Goal: Complete application form

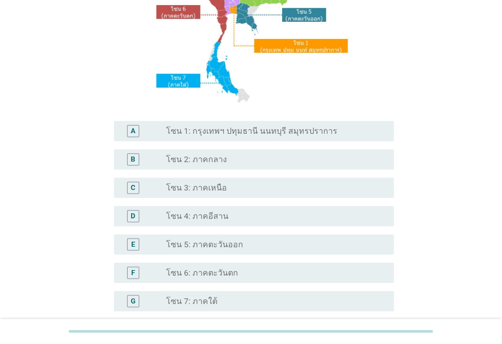
scroll to position [152, 0]
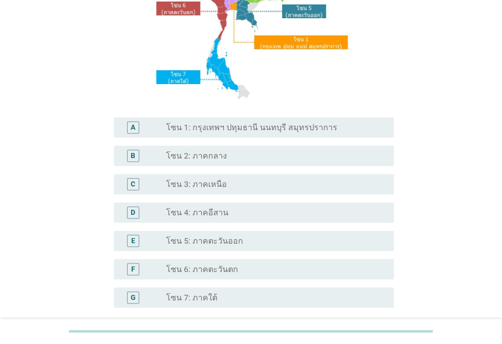
click at [249, 126] on label "โซน 1: กรุงเทพฯ ปทุมธานี นนทบุรี สมุทรปราการ" at bounding box center [251, 128] width 171 height 10
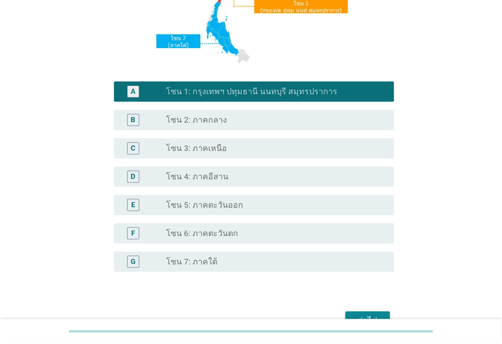
scroll to position [246, 0]
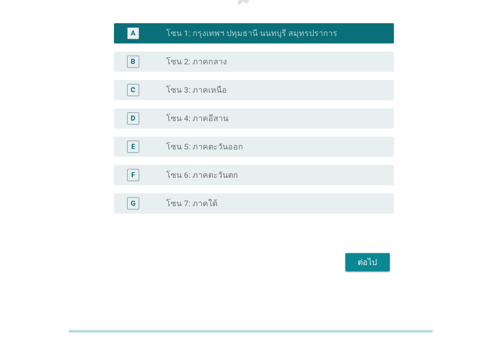
click at [382, 268] on button "ต่อไป" at bounding box center [368, 262] width 45 height 18
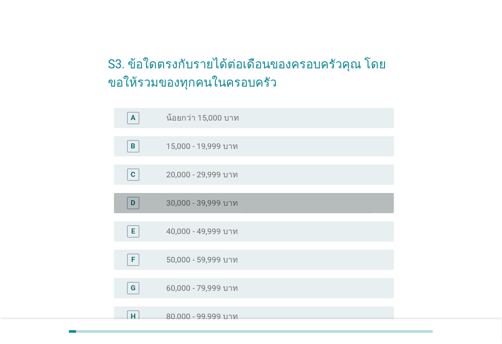
click at [183, 204] on label "30,000 - 39,999 บาท" at bounding box center [202, 203] width 72 height 10
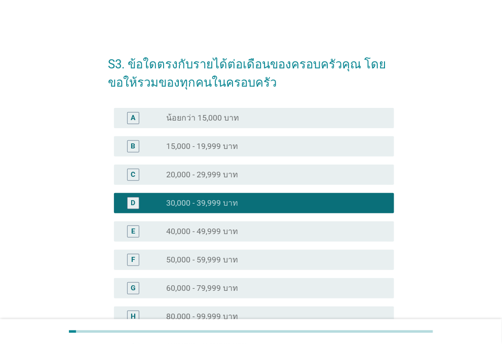
click at [217, 198] on label "30,000 - 39,999 บาท" at bounding box center [202, 203] width 72 height 10
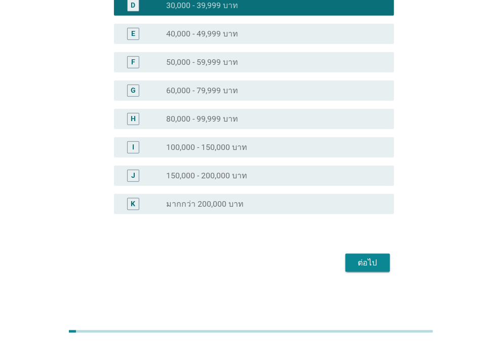
click at [369, 260] on div "ต่อไป" at bounding box center [368, 263] width 28 height 12
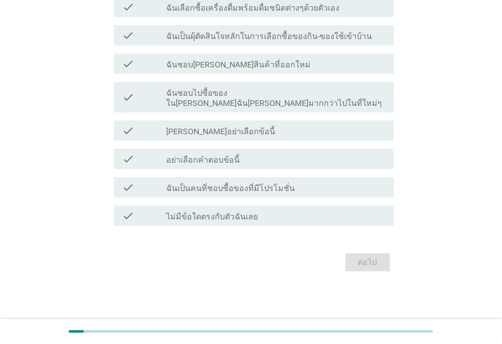
scroll to position [0, 0]
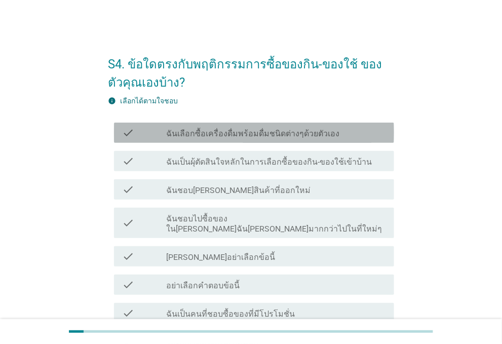
click at [310, 132] on label "ฉันเลือกซื้อเครื่องดื่มพร้อมดื่มชนิดต่างๆด้วยตัวเอง" at bounding box center [252, 134] width 173 height 10
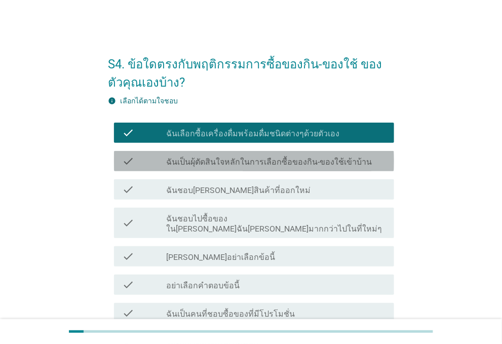
click at [305, 164] on label "ฉันเป็นผุ้ตัดสินใจหลักในการเลือกซื้อของกิน-ของใช้เข้าบ้าน" at bounding box center [269, 162] width 206 height 10
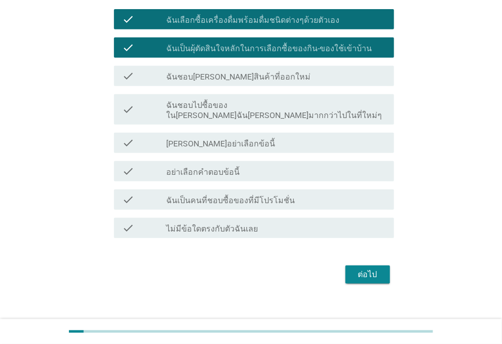
scroll to position [115, 0]
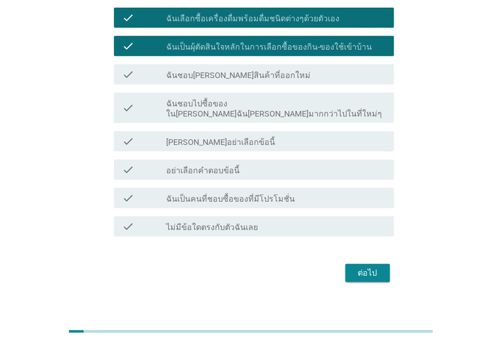
click at [340, 193] on div "check check_box_outline_blank ฉันเป็นคนที่ชอบซื้อของที่มีโปรโมชั่น" at bounding box center [254, 198] width 280 height 20
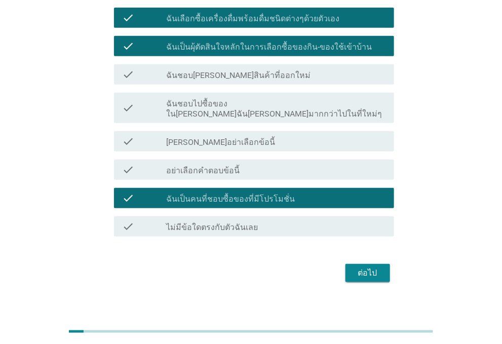
click at [381, 267] on div "ต่อไป" at bounding box center [368, 273] width 28 height 12
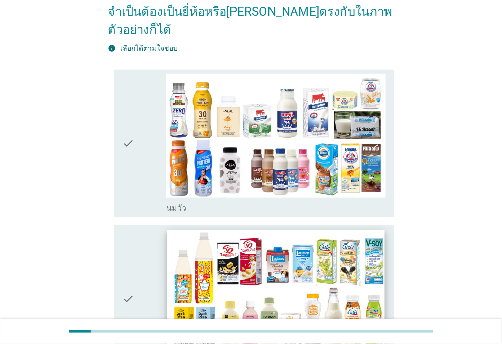
scroll to position [152, 0]
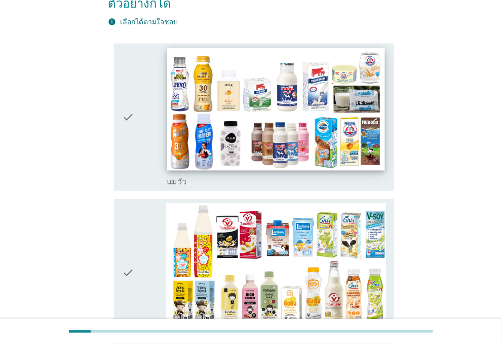
click at [305, 133] on img at bounding box center [276, 109] width 218 height 123
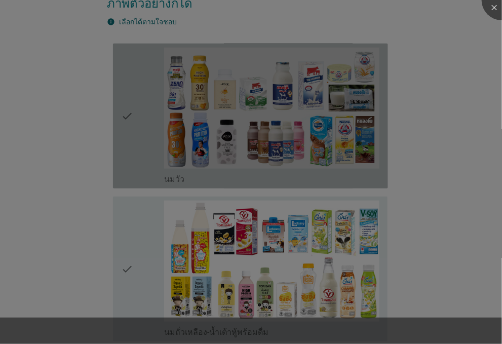
click at [293, 246] on div at bounding box center [251, 172] width 502 height 344
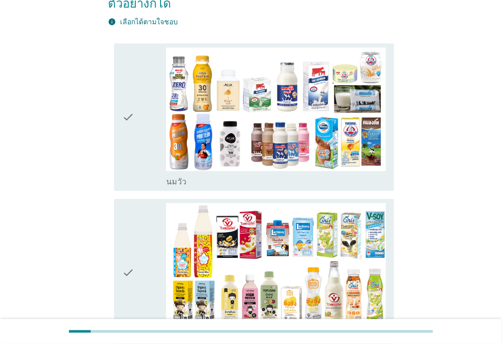
click at [129, 110] on icon "check" at bounding box center [128, 117] width 12 height 139
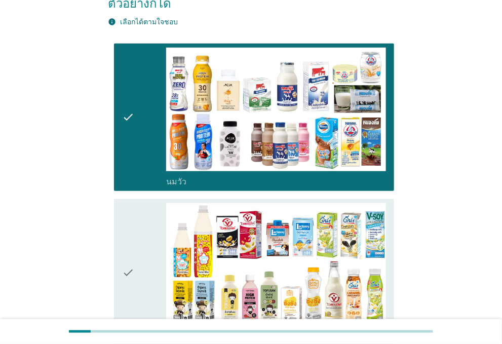
click at [133, 218] on icon "check" at bounding box center [128, 272] width 12 height 139
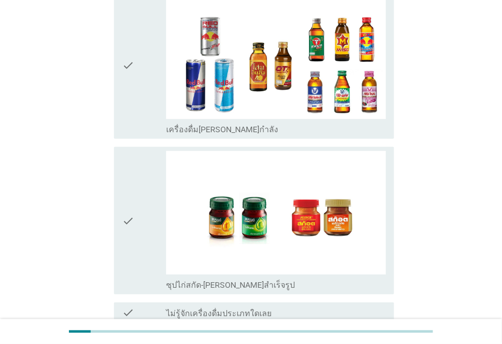
scroll to position [2147, 0]
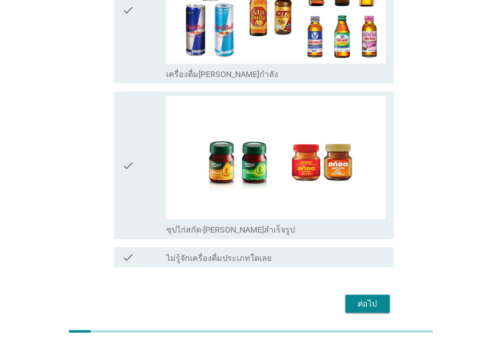
click at [377, 298] on div "ต่อไป" at bounding box center [368, 304] width 28 height 12
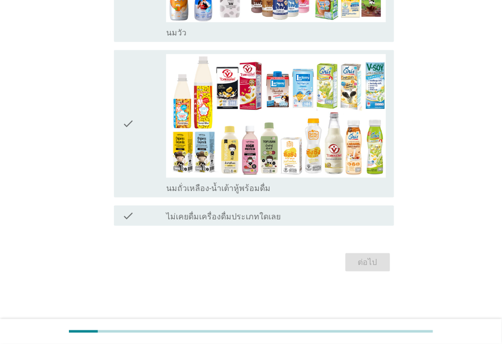
scroll to position [0, 0]
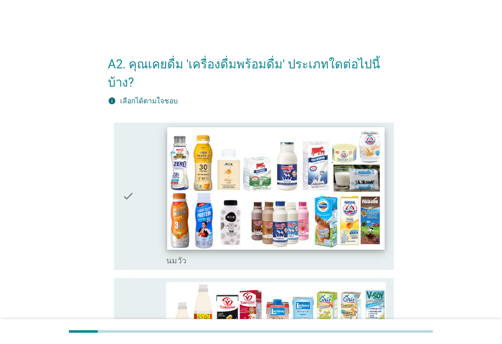
click at [281, 172] on img at bounding box center [276, 188] width 218 height 123
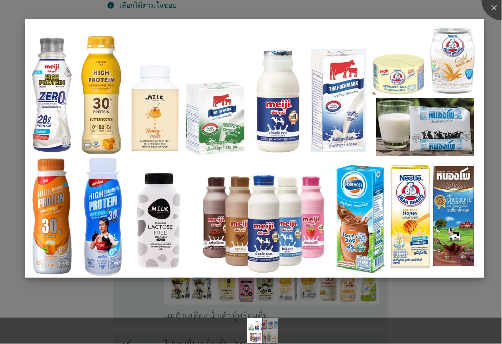
scroll to position [101, 0]
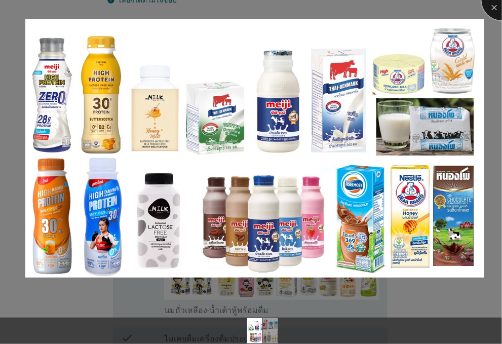
click at [493, 9] on div at bounding box center [502, 0] width 41 height 41
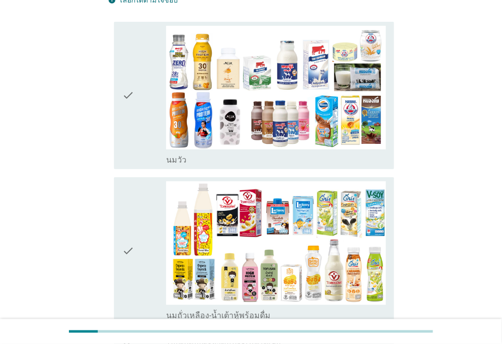
drag, startPoint x: 142, startPoint y: 135, endPoint x: 151, endPoint y: 198, distance: 62.9
click at [142, 135] on div "check" at bounding box center [144, 95] width 44 height 139
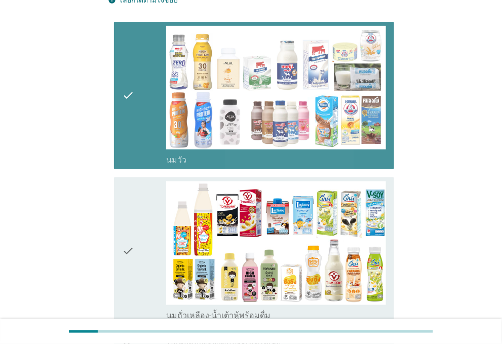
click at [148, 218] on div "check" at bounding box center [144, 250] width 44 height 139
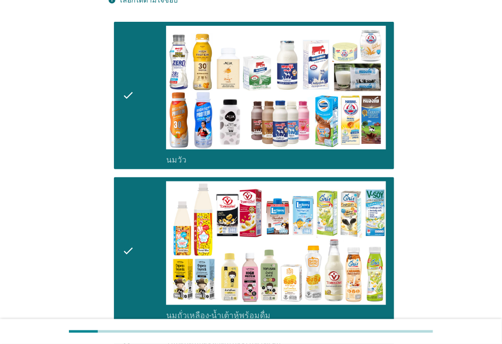
scroll to position [209, 0]
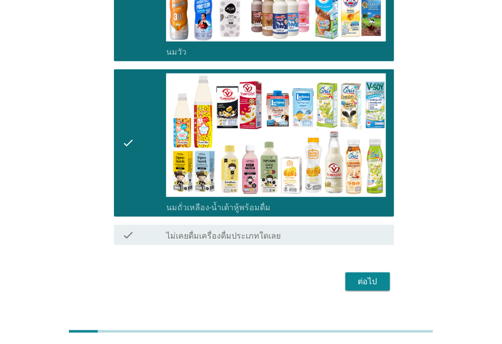
click at [357, 276] on div "ต่อไป" at bounding box center [368, 282] width 28 height 12
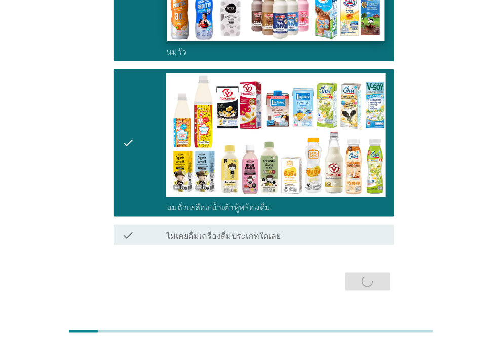
scroll to position [0, 0]
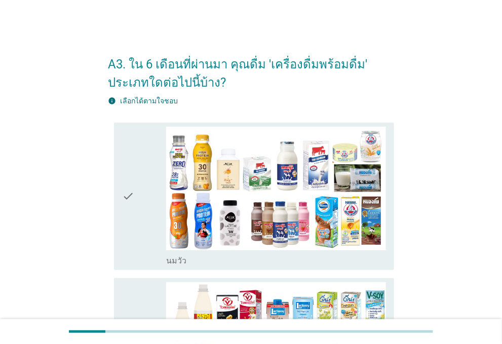
click at [141, 184] on div "check" at bounding box center [144, 196] width 44 height 139
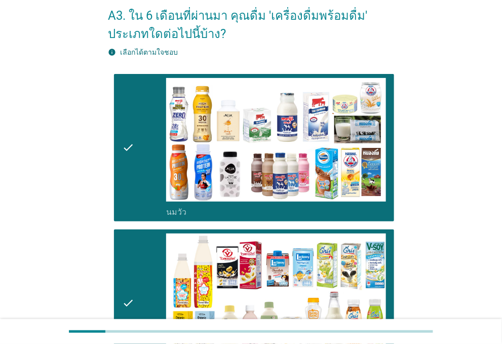
scroll to position [227, 0]
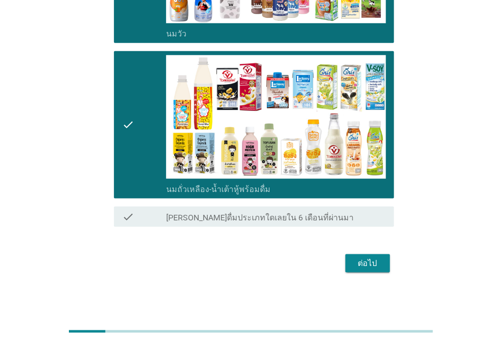
click at [374, 264] on div "ต่อไป" at bounding box center [368, 263] width 28 height 12
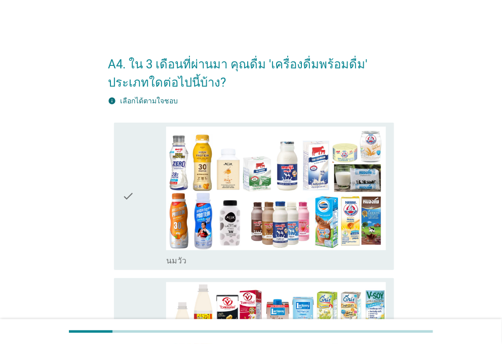
click at [399, 304] on div "A4. ใน 3 เดือนที่ผ่านมา คุณดื่ม 'เครื่องดื่มพร้อมดื่ม' ประเภทใดต่อไปนี้บ้าง? in…" at bounding box center [251, 274] width 303 height 474
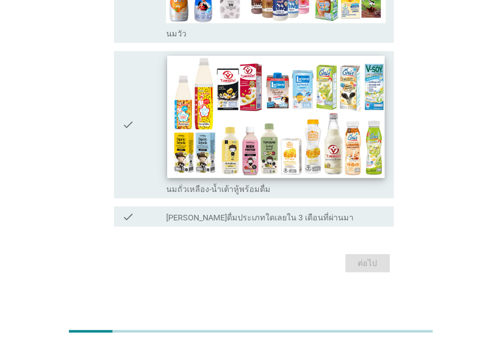
click at [191, 112] on img at bounding box center [276, 117] width 218 height 123
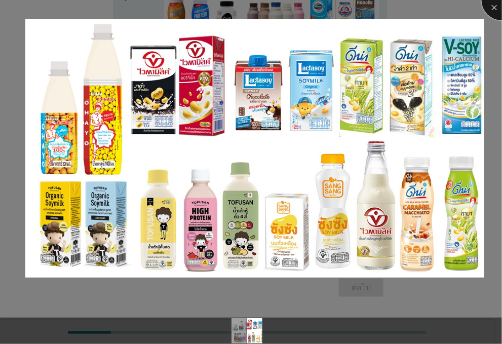
click at [488, 11] on div at bounding box center [502, 0] width 41 height 41
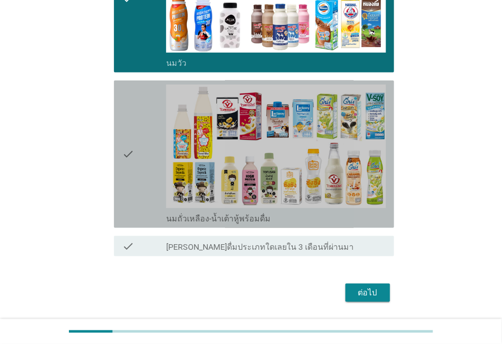
click at [136, 141] on div "check" at bounding box center [144, 154] width 44 height 139
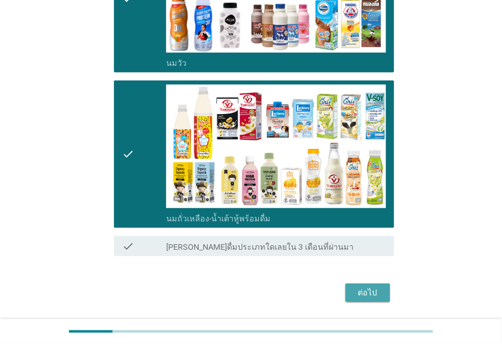
click at [375, 293] on div "ต่อไป" at bounding box center [368, 293] width 28 height 12
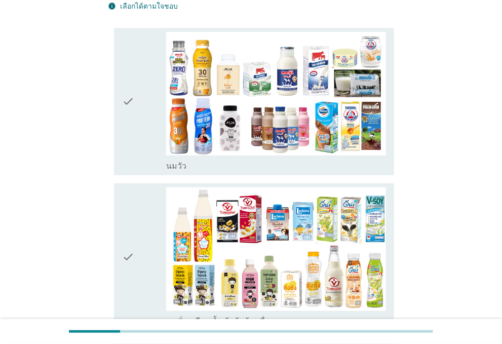
scroll to position [227, 0]
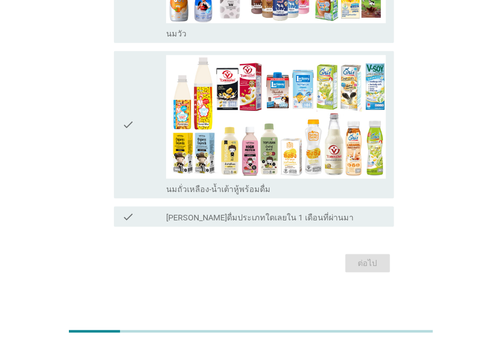
click at [101, 130] on div "A5. ใน 1 เดือนที่ผ่านมา คุณดื่ม 'เครื่องดื่มพร้อมดื่ม' ประเภทใดต่อไปนี้บ้าง? in…" at bounding box center [251, 47] width 303 height 474
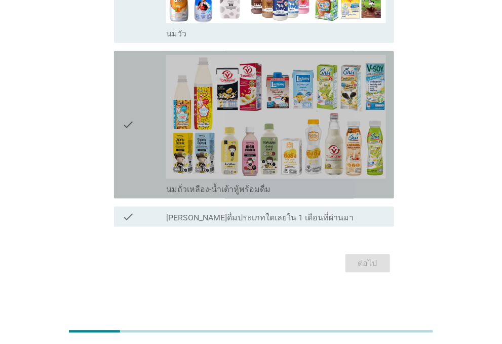
click at [134, 130] on icon "check" at bounding box center [128, 124] width 12 height 139
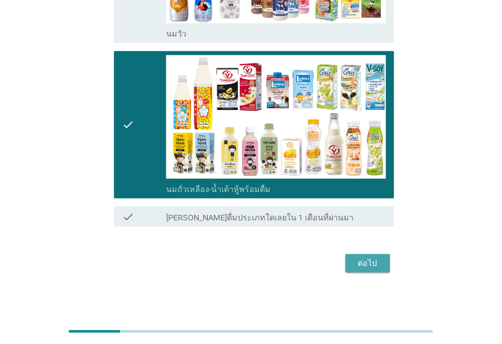
click at [362, 264] on div "ต่อไป" at bounding box center [368, 263] width 28 height 12
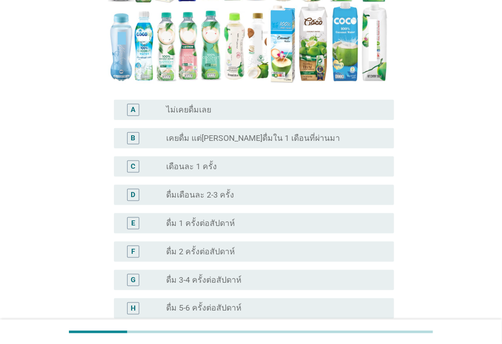
scroll to position [253, 0]
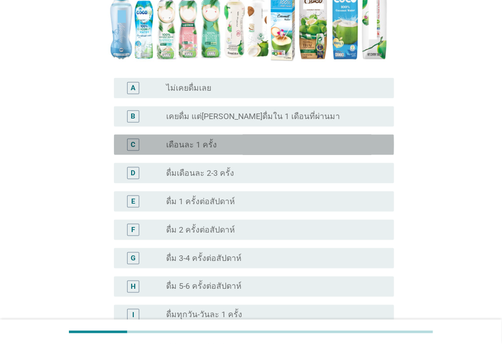
click at [226, 140] on div "radio_button_unchecked เดือนละ 1 ครั้ง" at bounding box center [272, 145] width 212 height 10
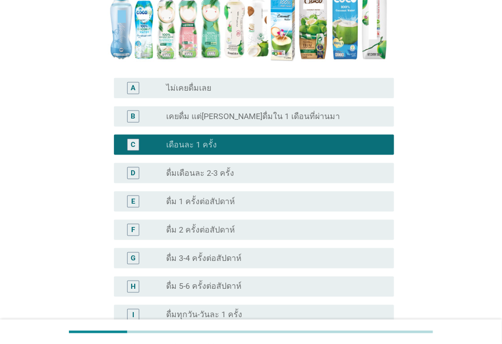
scroll to position [375, 0]
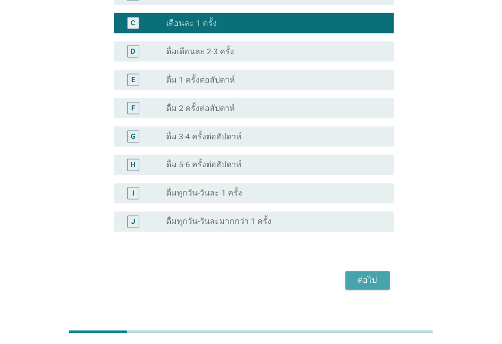
click at [366, 275] on div "ต่อไป" at bounding box center [368, 281] width 28 height 12
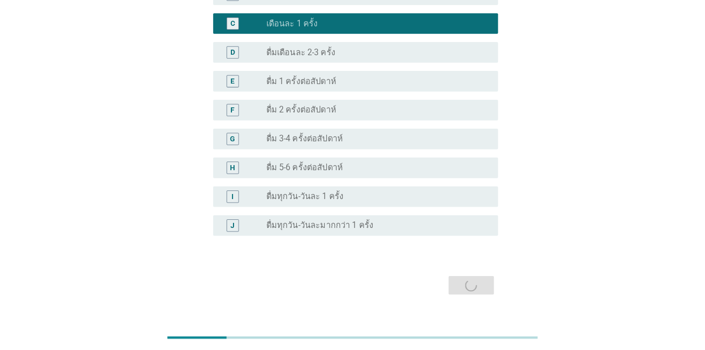
scroll to position [0, 0]
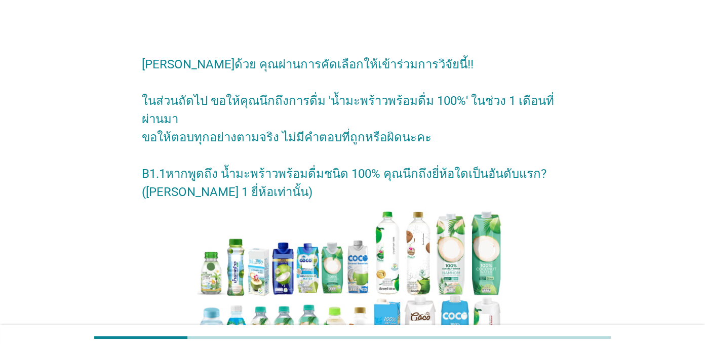
click at [502, 110] on div "[PERSON_NAME]ด้วย คุณผ่านการคัดเลือกให้เข้าร่วมการวิจัยนี้!! ในส่วนถัดไป ขอให้ค…" at bounding box center [352, 283] width 657 height 492
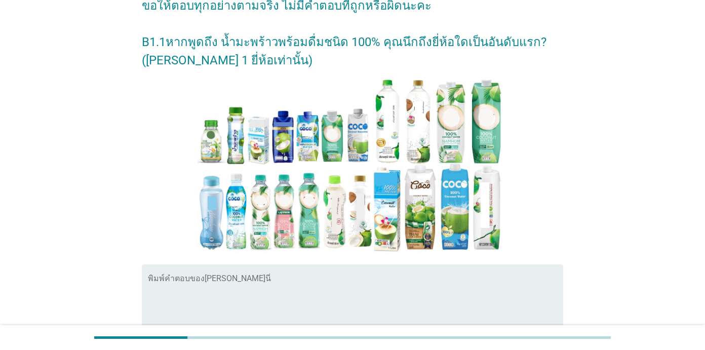
scroll to position [240, 0]
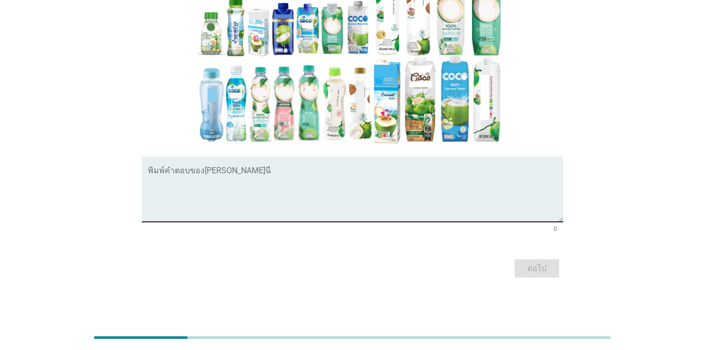
click at [323, 170] on textarea "พิมพ์คำตอบของคุณ ที่นี่" at bounding box center [356, 195] width 416 height 53
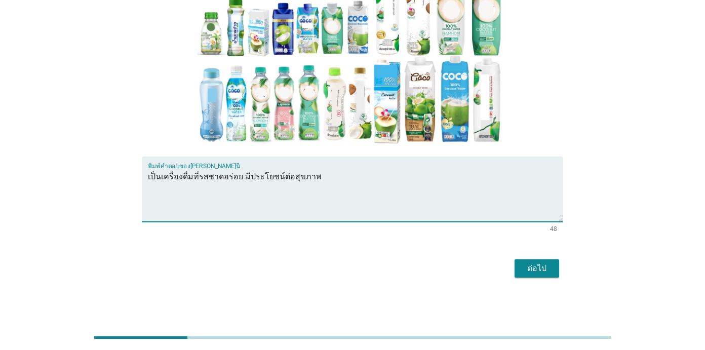
type textarea "เป็นเครื่องดื่มที่รสชาดอร่อย มีประโยชน์ต่อสุขภาพ"
click at [502, 277] on button "ต่อไป" at bounding box center [537, 268] width 45 height 18
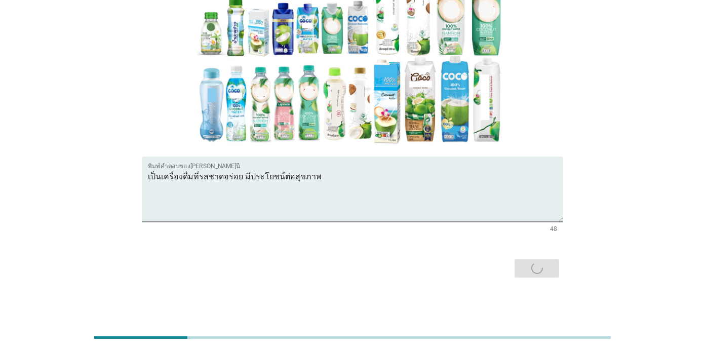
scroll to position [0, 0]
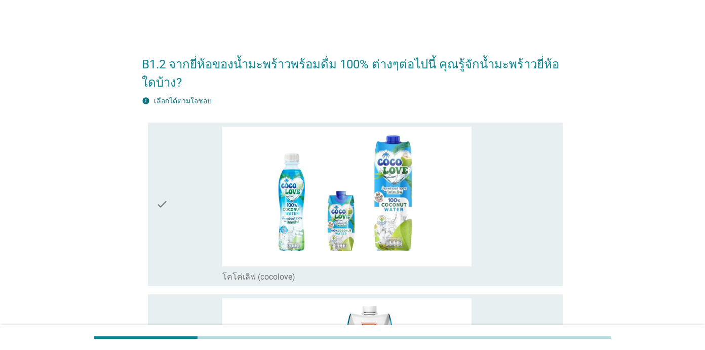
drag, startPoint x: 612, startPoint y: 158, endPoint x: 606, endPoint y: 155, distance: 7.3
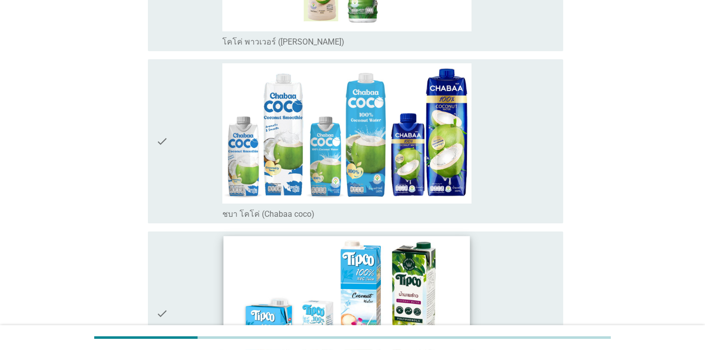
scroll to position [1064, 0]
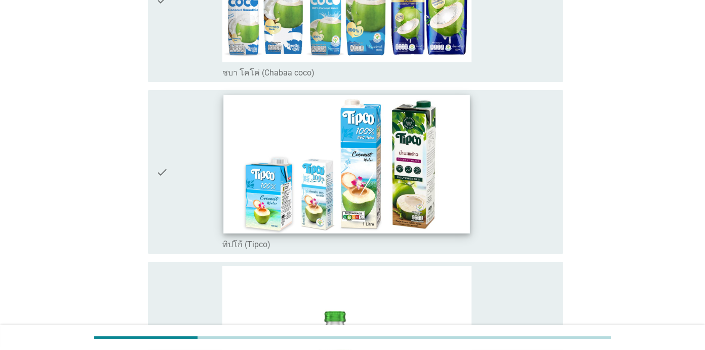
click at [372, 194] on img at bounding box center [347, 164] width 246 height 139
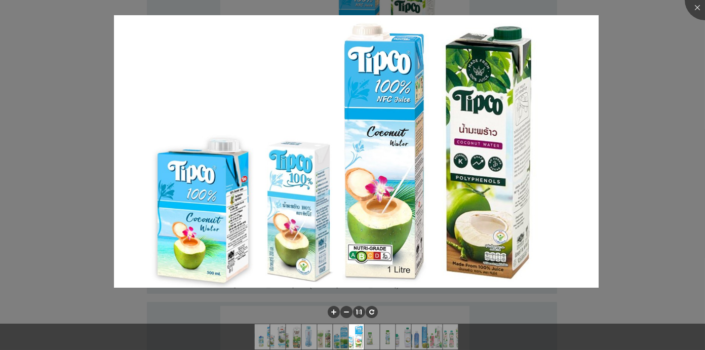
scroll to position [1368, 0]
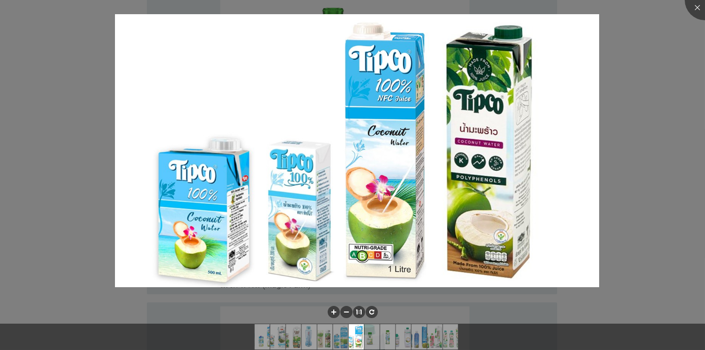
click at [502, 115] on div at bounding box center [352, 175] width 705 height 350
click at [502, 11] on div at bounding box center [705, 0] width 41 height 41
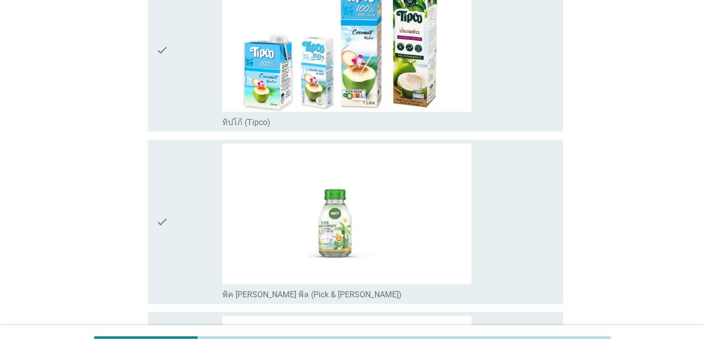
scroll to position [1115, 0]
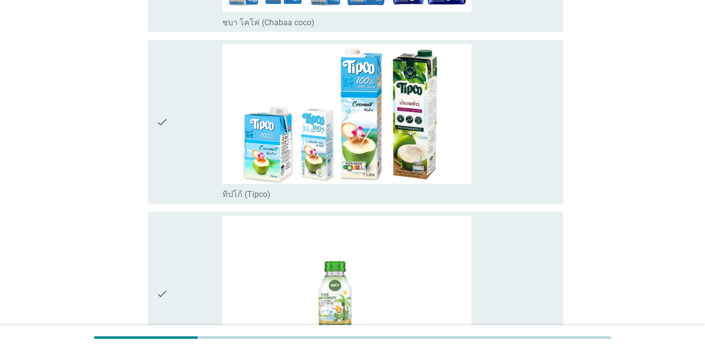
click at [170, 124] on div "check" at bounding box center [189, 122] width 66 height 156
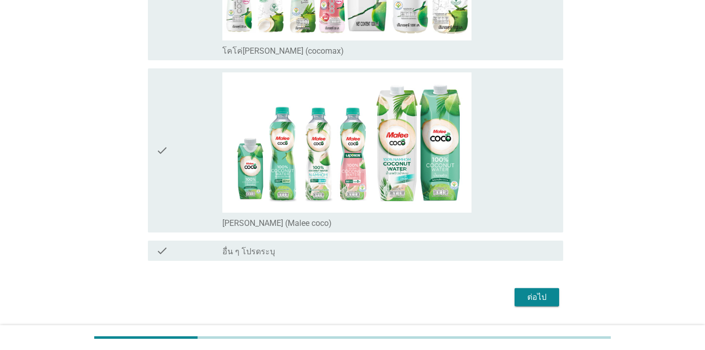
scroll to position [2143, 0]
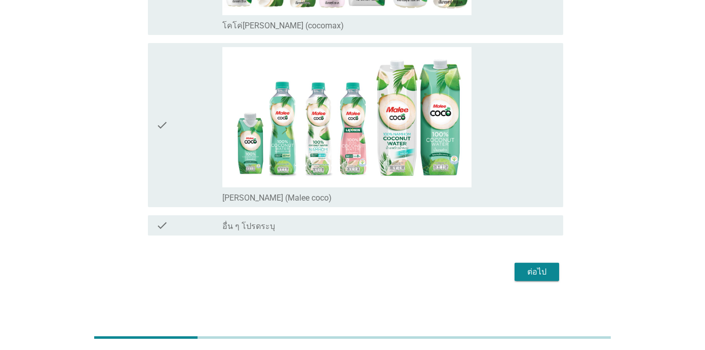
click at [502, 273] on div "ต่อไป" at bounding box center [537, 272] width 28 height 12
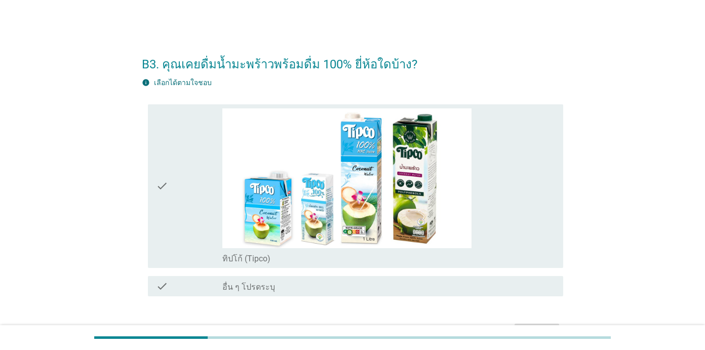
click at [502, 124] on div "B3. คุณเคยดื่มน้ำมะพร้าวพร้อมดื่ม 100% ยี่ห้อใดบ้าง? info เลือกได้ตามใจชอบ chec…" at bounding box center [352, 195] width 657 height 316
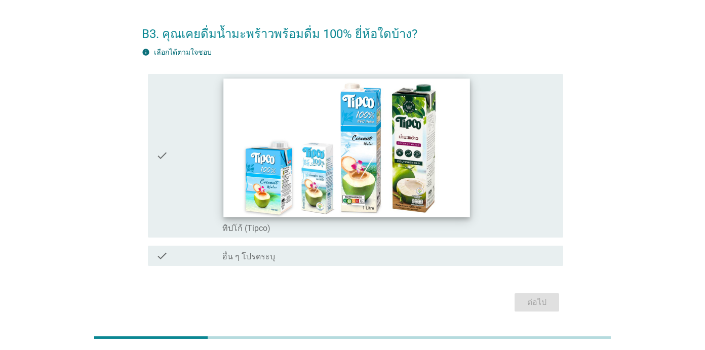
scroll to position [13, 0]
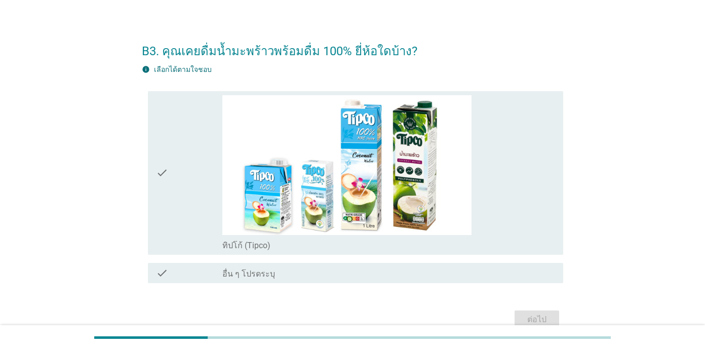
click at [189, 187] on div "check" at bounding box center [189, 173] width 66 height 156
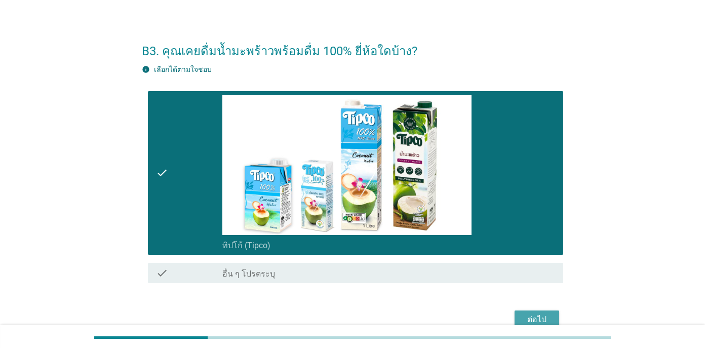
click at [502, 314] on div "ต่อไป" at bounding box center [537, 320] width 28 height 12
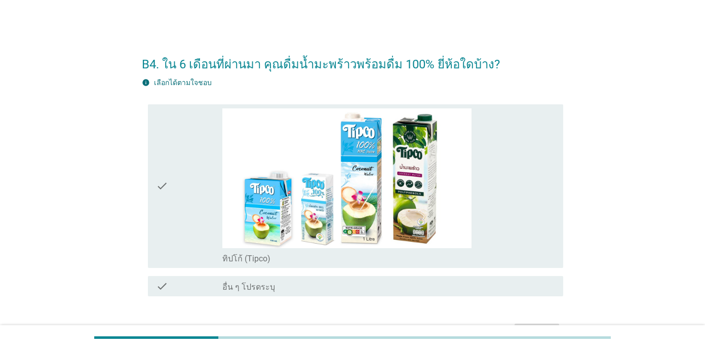
click at [502, 241] on div "B4. ใน 6 เดือนที่ผ่านมา คุณดื่มน้ำมะพร้าวพร้อมดื่ม 100% ยี่ห้อใดบ้าง? info เลือ…" at bounding box center [352, 195] width 657 height 316
click at [182, 196] on div "check" at bounding box center [189, 186] width 66 height 156
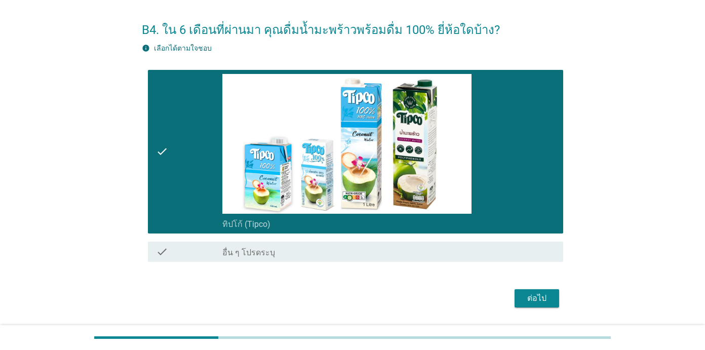
scroll to position [64, 0]
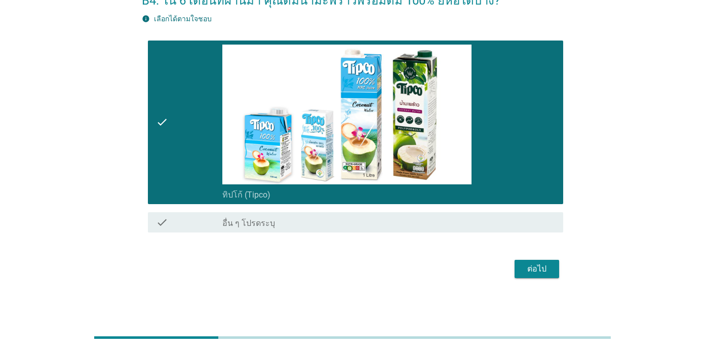
click at [502, 269] on div "ต่อไป" at bounding box center [537, 269] width 28 height 12
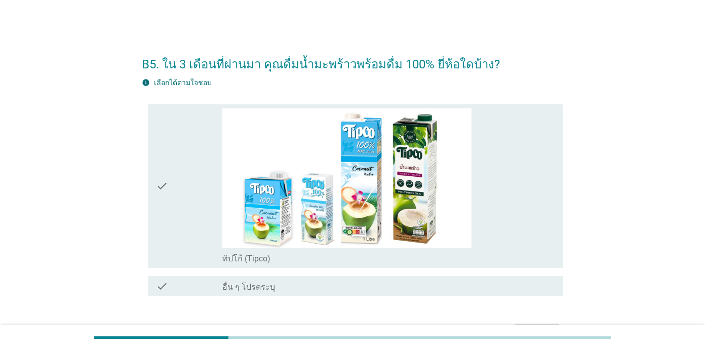
click at [502, 99] on div "B5. ใน 3 เดือนที่ผ่านมา คุณดื่มน้ำมะพร้าวพร้อมดื่ม 100% ยี่ห้อใดบ้าง? info เลือ…" at bounding box center [352, 195] width 657 height 316
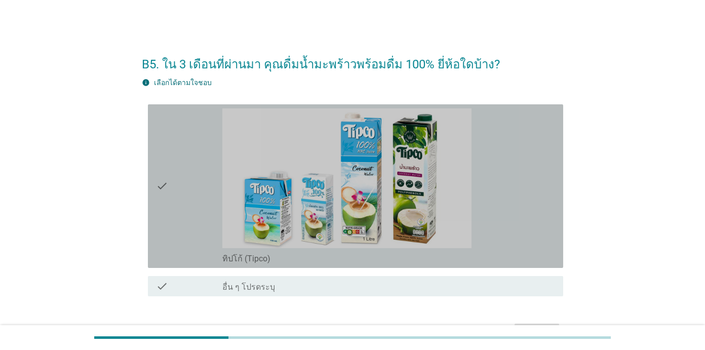
click at [158, 200] on icon "check" at bounding box center [162, 186] width 12 height 156
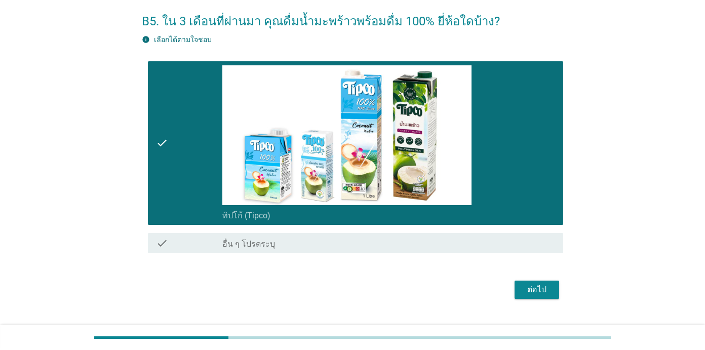
scroll to position [64, 0]
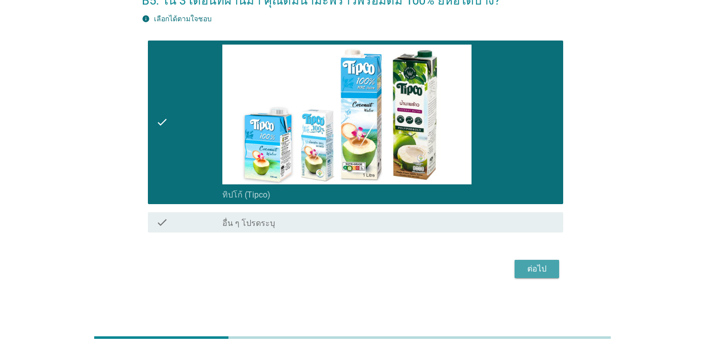
click at [502, 271] on div "ต่อไป" at bounding box center [537, 269] width 28 height 12
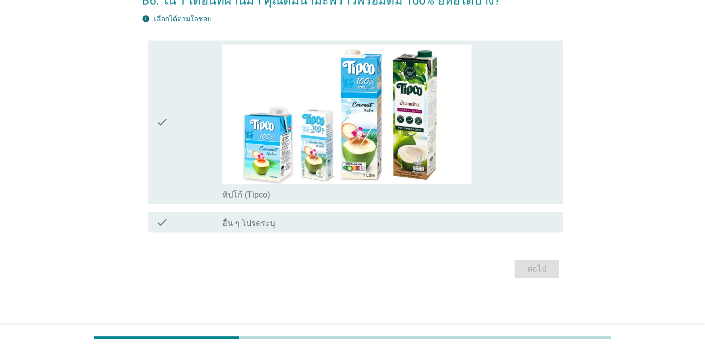
scroll to position [0, 0]
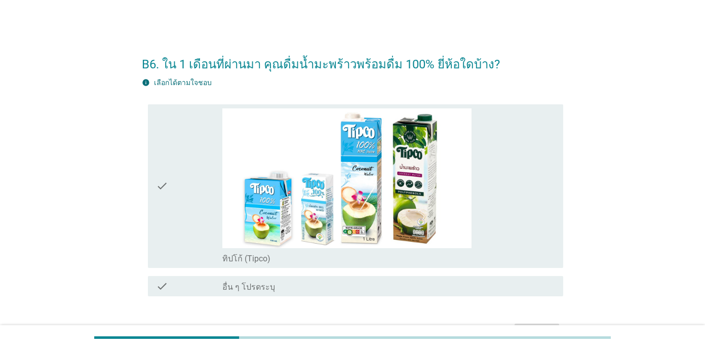
drag, startPoint x: 655, startPoint y: 150, endPoint x: 661, endPoint y: 155, distance: 8.0
click at [502, 150] on div "B6. ใน 1 เดือนที่ผ่านมา คุณดื่มน้ำมะพร้าวพร้อมดื่ม 100% ยี่ห้อใดบ้าง? info เลือ…" at bounding box center [352, 195] width 657 height 316
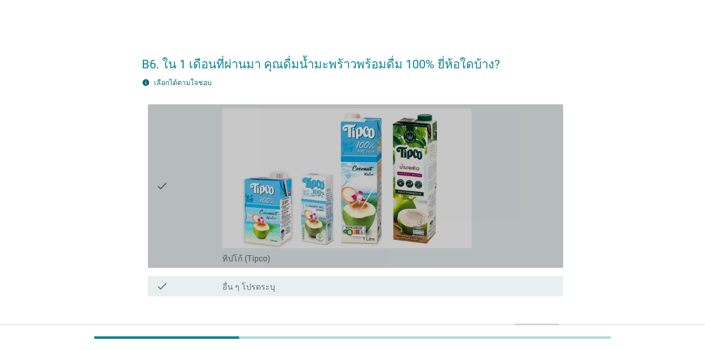
click at [202, 196] on div "check" at bounding box center [189, 186] width 66 height 156
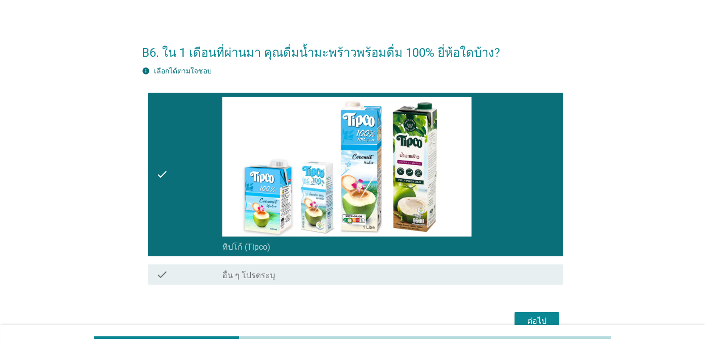
scroll to position [64, 0]
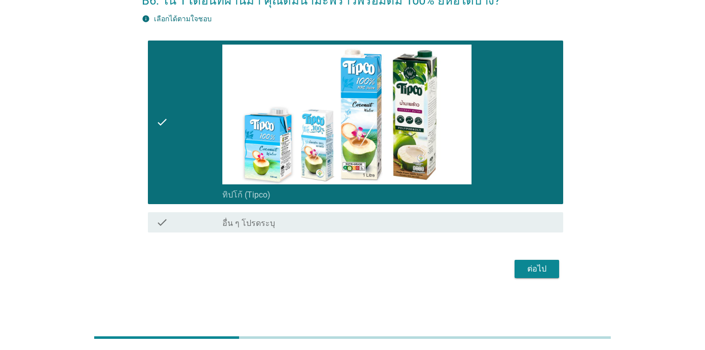
click at [502, 273] on div "ต่อไป" at bounding box center [537, 269] width 28 height 12
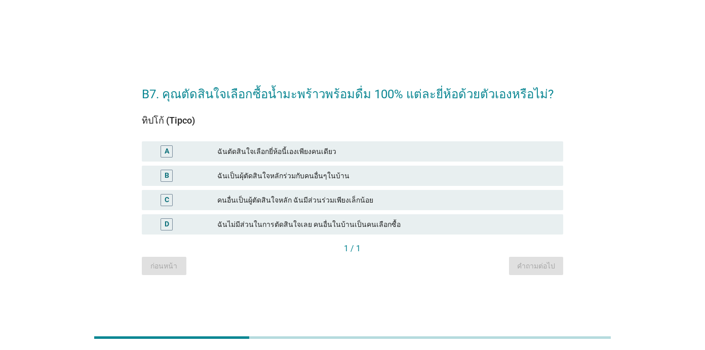
click at [287, 146] on div "ฉันตัดสินใจเลือกยี่ห้อนี้เองเพียงคนเดียว" at bounding box center [386, 151] width 338 height 12
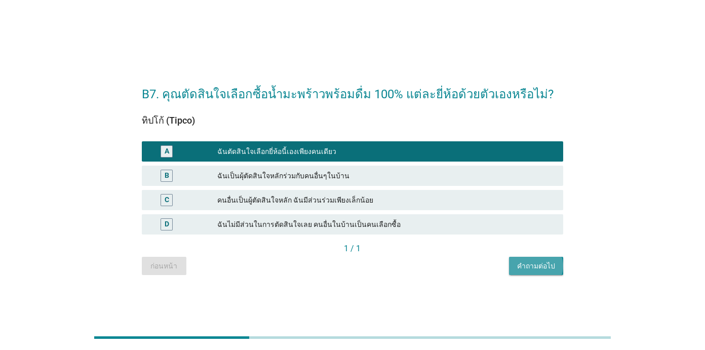
click at [502, 274] on button "คำถามต่อไป" at bounding box center [536, 266] width 54 height 18
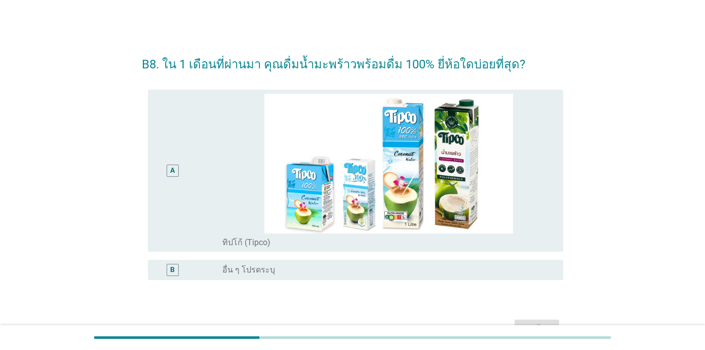
click at [193, 202] on div "A" at bounding box center [189, 171] width 66 height 154
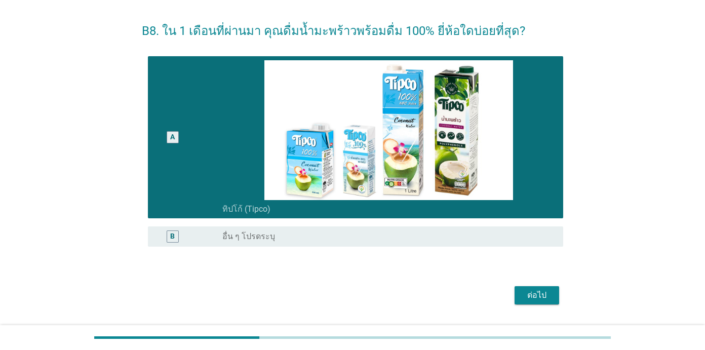
scroll to position [51, 0]
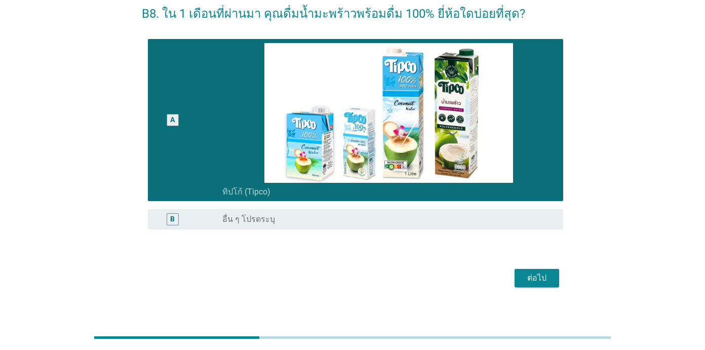
click at [502, 288] on div "ต่อไป" at bounding box center [353, 278] width 422 height 24
click at [502, 286] on button "ต่อไป" at bounding box center [537, 278] width 45 height 18
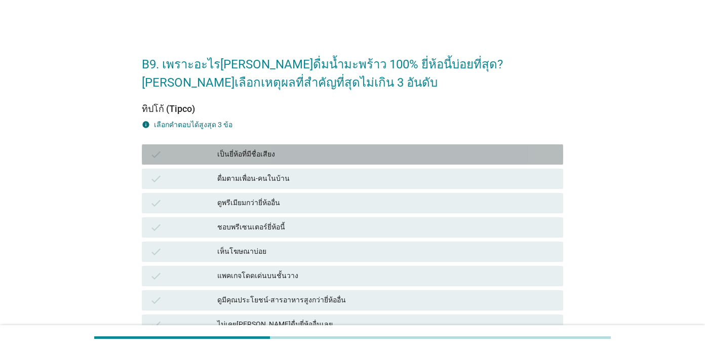
click at [245, 150] on div "เป็นยี่ห้อที่มีชื่อเสียง" at bounding box center [386, 154] width 338 height 12
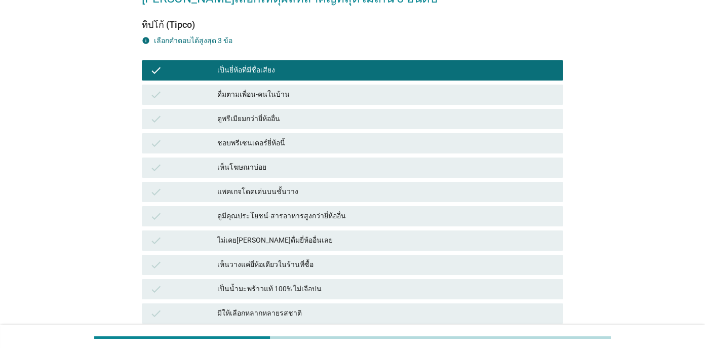
scroll to position [101, 0]
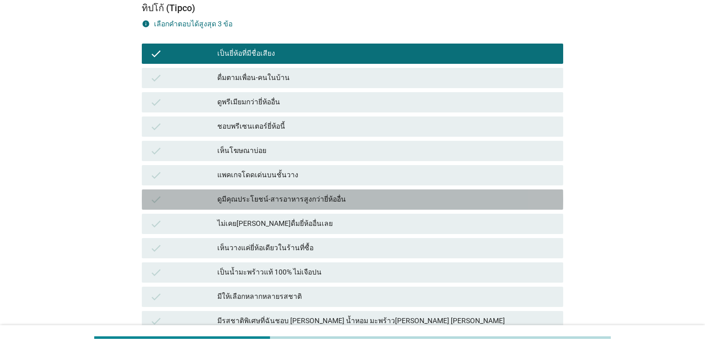
click at [270, 197] on div "ดูมีคุณประโยชน์-สารอาหารสูงกว่ายี่ห้ออื่น" at bounding box center [386, 200] width 338 height 12
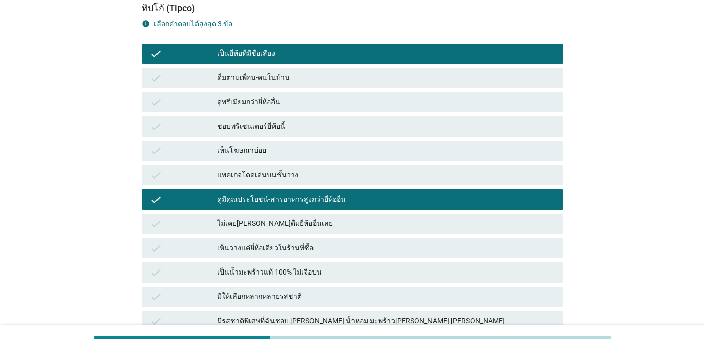
click at [310, 273] on div "เป็นน้ำมะพร้าวแท้ 100% ไม่เจือปน" at bounding box center [386, 273] width 338 height 12
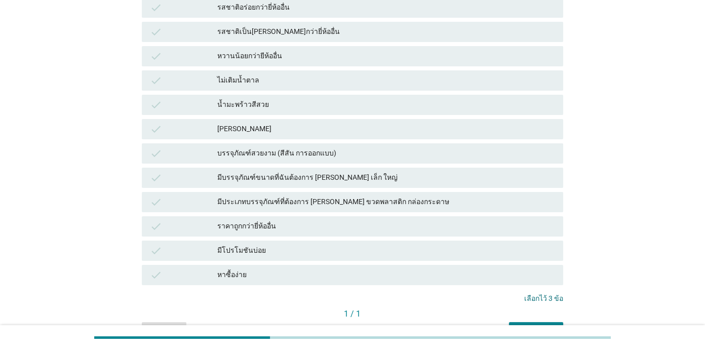
scroll to position [498, 0]
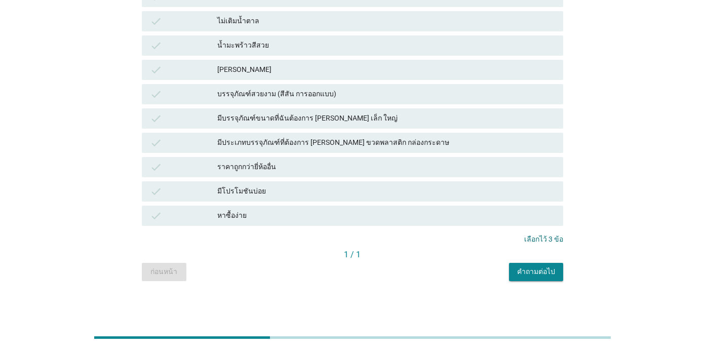
click at [502, 272] on div "คำถามต่อไป" at bounding box center [536, 272] width 38 height 11
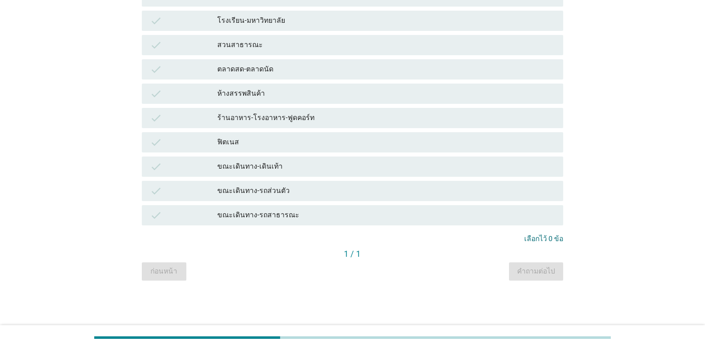
scroll to position [0, 0]
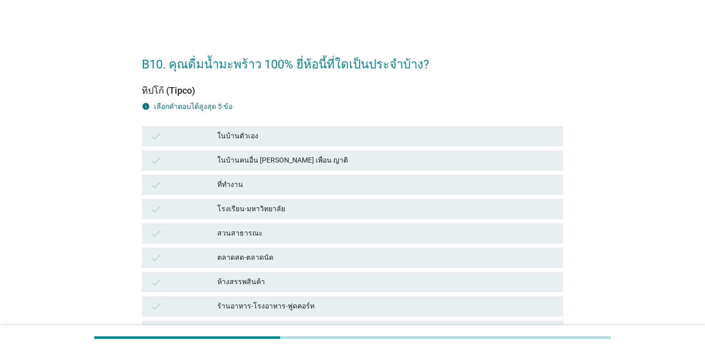
drag, startPoint x: 294, startPoint y: 134, endPoint x: 299, endPoint y: 141, distance: 8.0
click at [294, 134] on div "ในบ้านตัวเอง" at bounding box center [386, 136] width 338 height 12
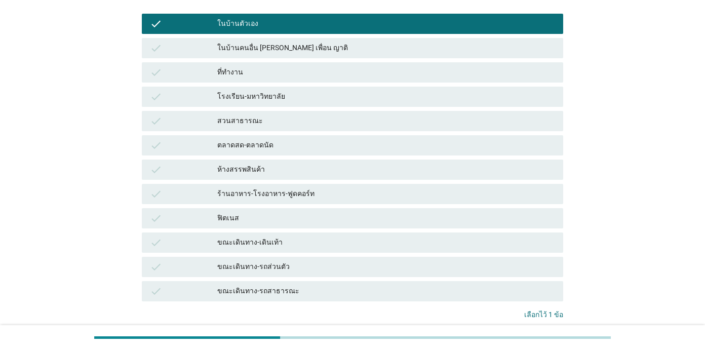
scroll to position [188, 0]
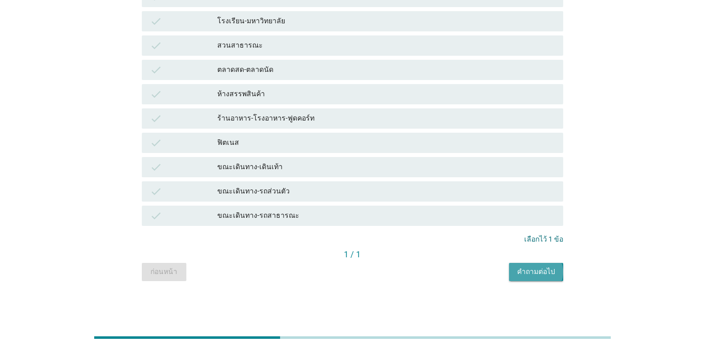
click at [502, 275] on div "คำถามต่อไป" at bounding box center [536, 272] width 38 height 11
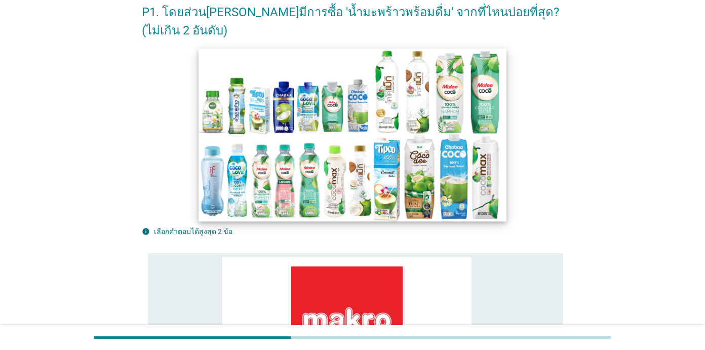
scroll to position [101, 0]
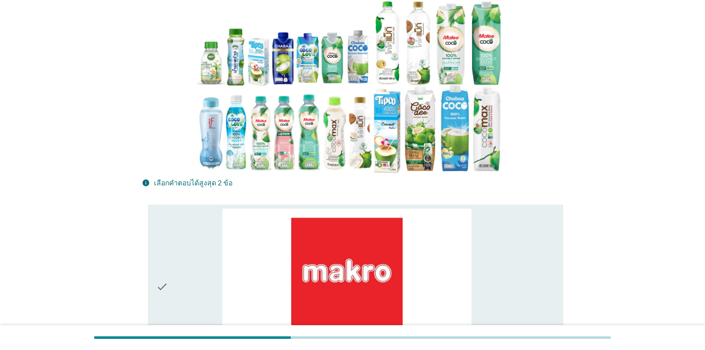
click at [194, 134] on div at bounding box center [353, 86] width 422 height 175
click at [175, 127] on div at bounding box center [353, 86] width 422 height 175
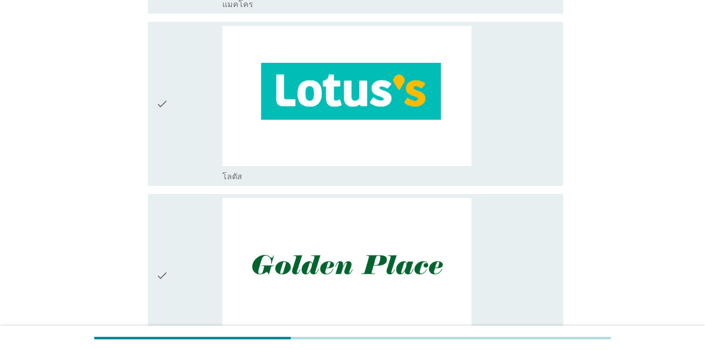
click at [171, 130] on div "check" at bounding box center [189, 104] width 66 height 156
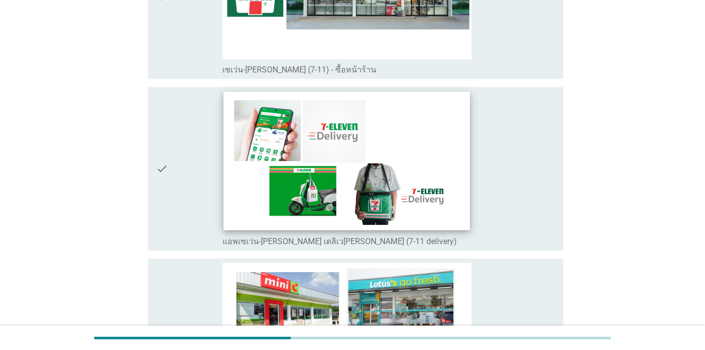
scroll to position [2230, 0]
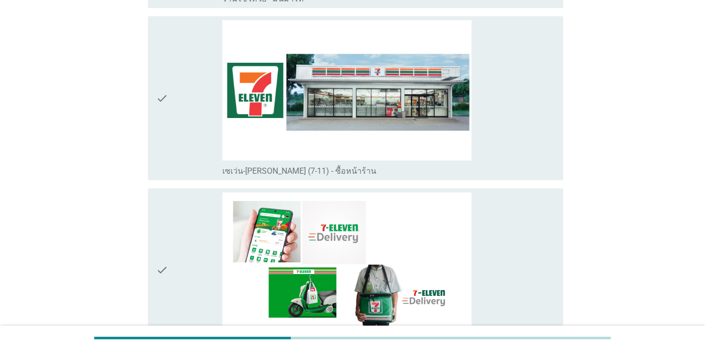
click at [167, 79] on icon "check" at bounding box center [162, 98] width 12 height 156
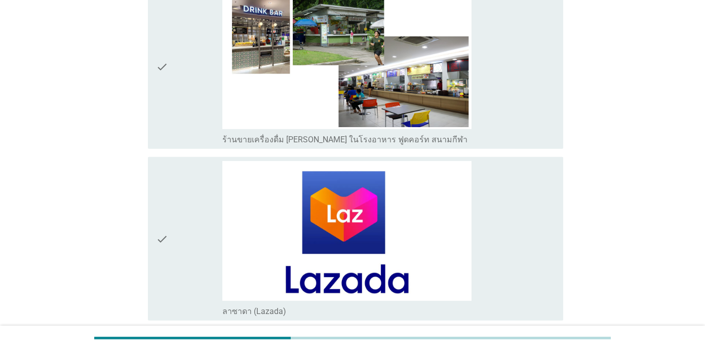
scroll to position [3210, 0]
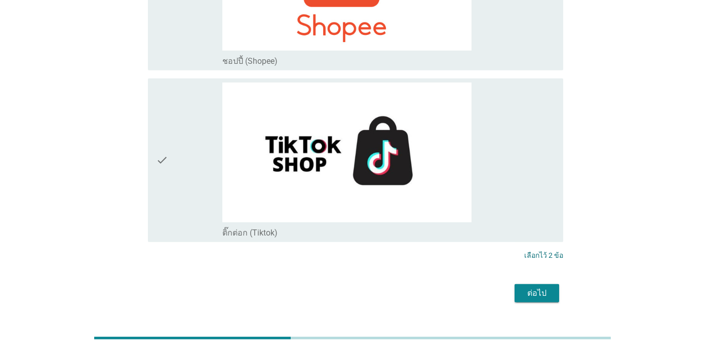
click at [502, 287] on div "ต่อไป" at bounding box center [537, 293] width 28 height 12
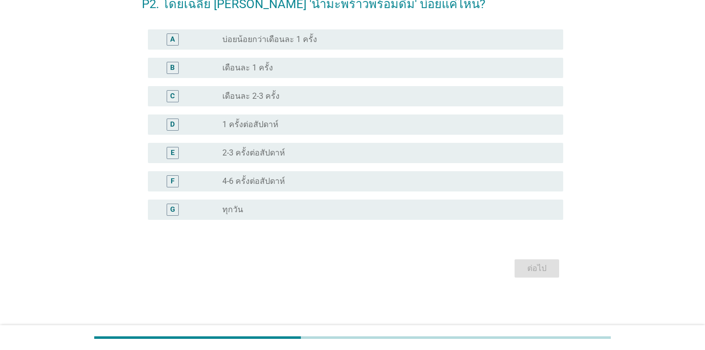
scroll to position [0, 0]
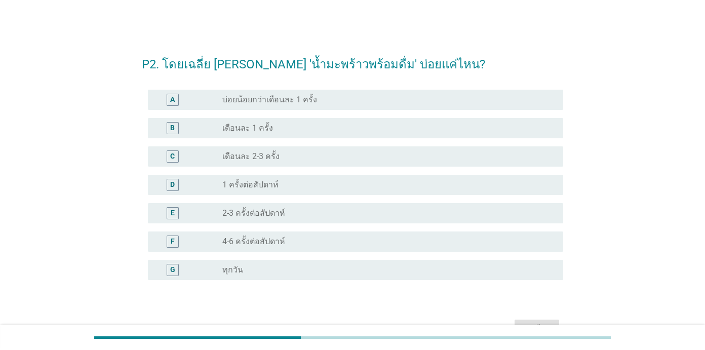
click at [275, 211] on label "2-3 ครั้งต่อสัปดาห์" at bounding box center [253, 213] width 63 height 10
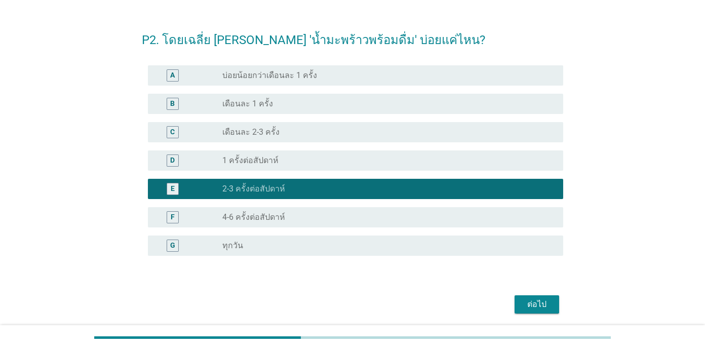
scroll to position [60, 0]
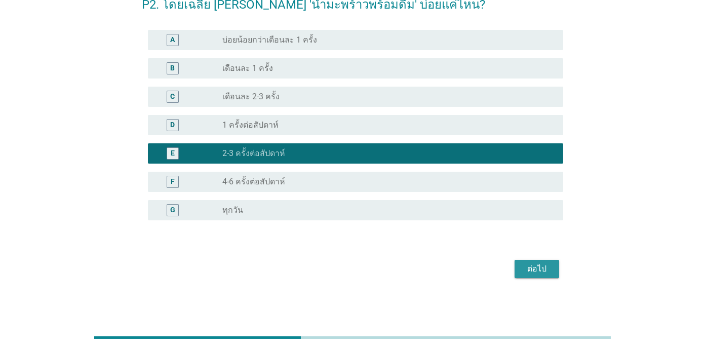
drag, startPoint x: 542, startPoint y: 269, endPoint x: 533, endPoint y: 270, distance: 9.2
click at [502, 269] on div "ต่อไป" at bounding box center [537, 269] width 28 height 12
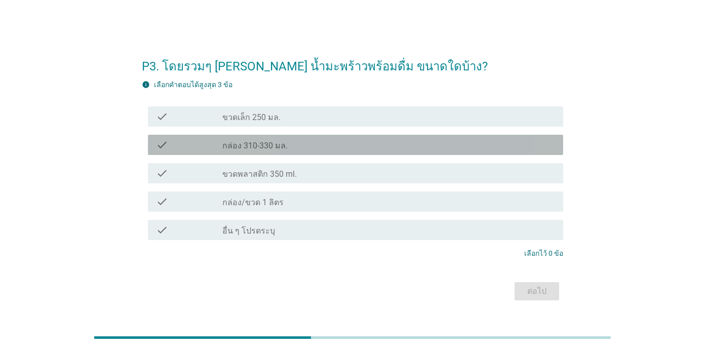
click at [278, 147] on label "กล่อง 310-330 มล." at bounding box center [254, 146] width 65 height 10
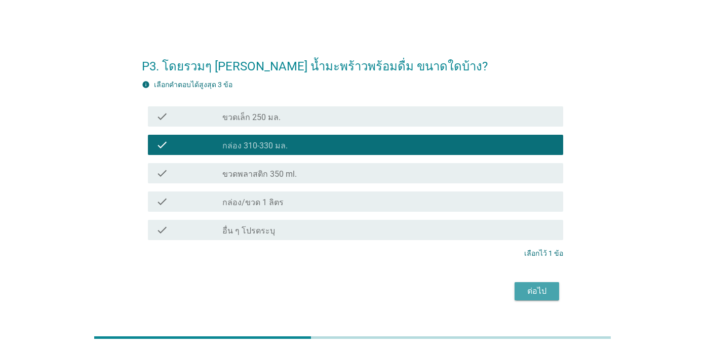
click at [502, 292] on div "ต่อไป" at bounding box center [537, 291] width 28 height 12
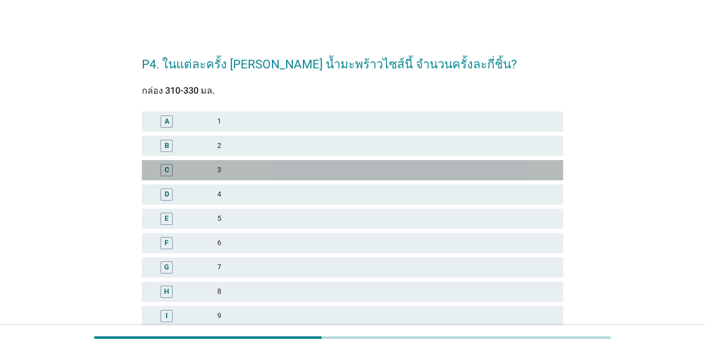
click at [241, 172] on div "3" at bounding box center [386, 170] width 338 height 12
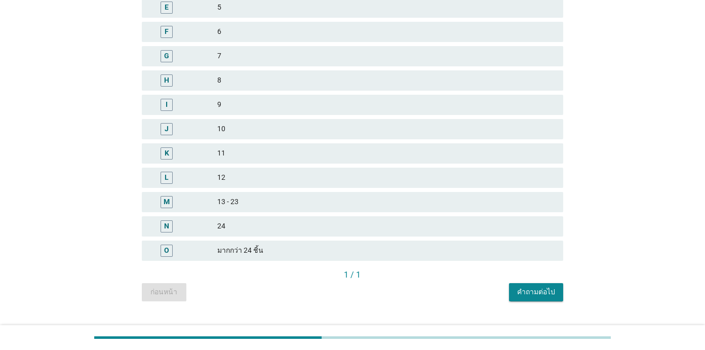
scroll to position [231, 0]
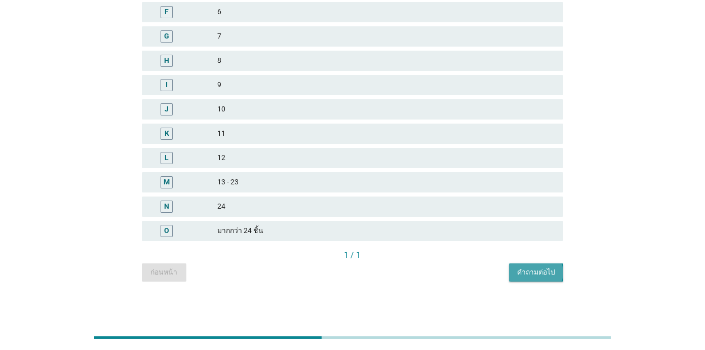
click at [502, 276] on div "คำถามต่อไป" at bounding box center [536, 272] width 38 height 11
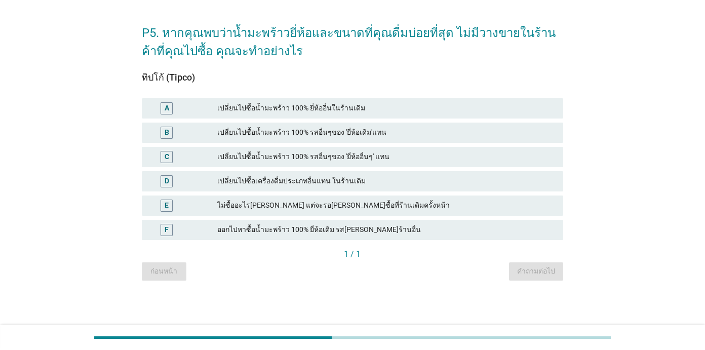
scroll to position [0, 0]
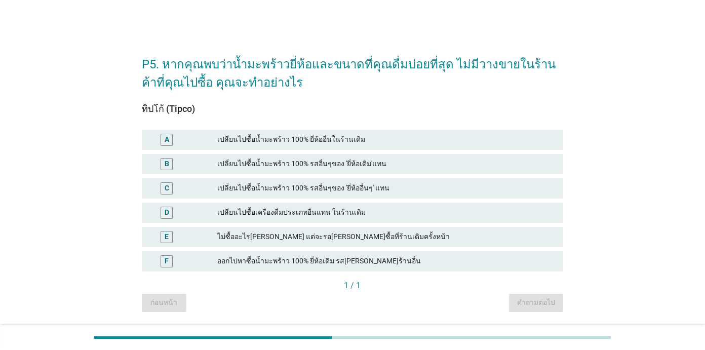
click at [259, 166] on div "เปลี่ยนไปซื้อน้ำมะพร้าว 100% รสอื่นๆของ 'ยี่ห้อเดิม'แทน" at bounding box center [386, 164] width 338 height 12
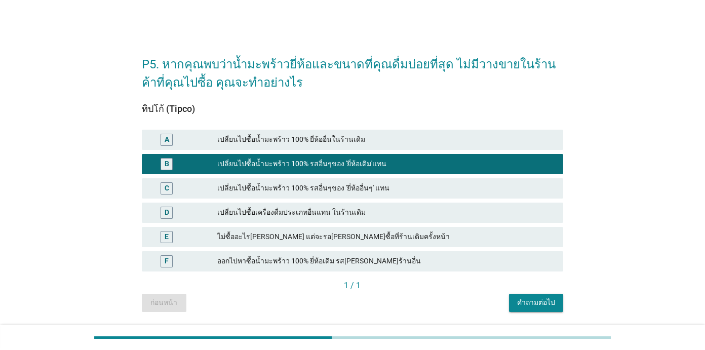
click at [502, 308] on div "คำถามต่อไป" at bounding box center [536, 303] width 38 height 11
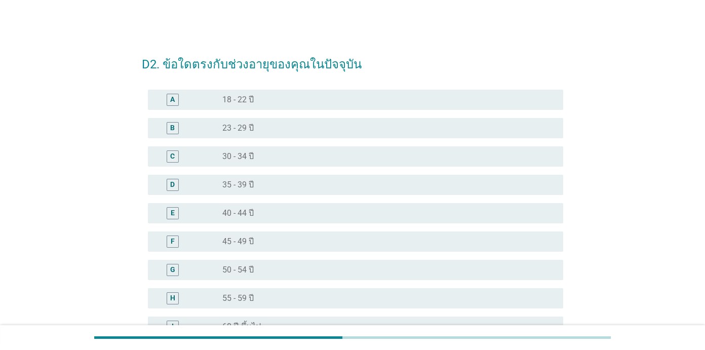
click at [264, 241] on div "radio_button_unchecked 45 - 49 ปี" at bounding box center [384, 242] width 325 height 10
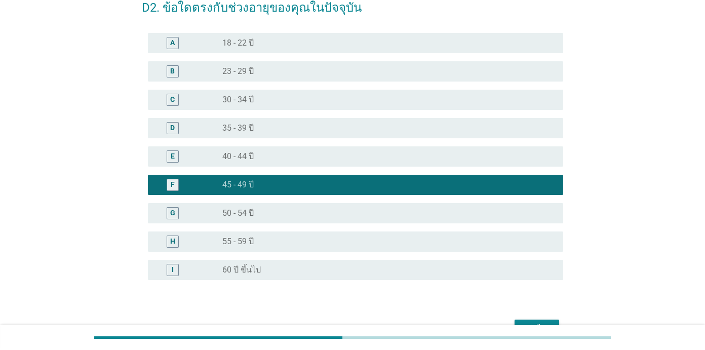
scroll to position [117, 0]
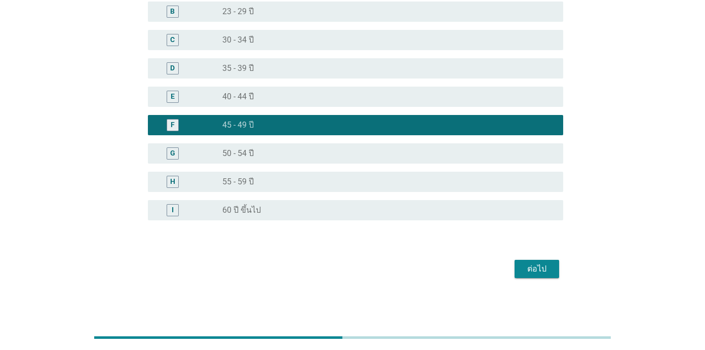
click at [502, 269] on div "ต่อไป" at bounding box center [537, 269] width 28 height 12
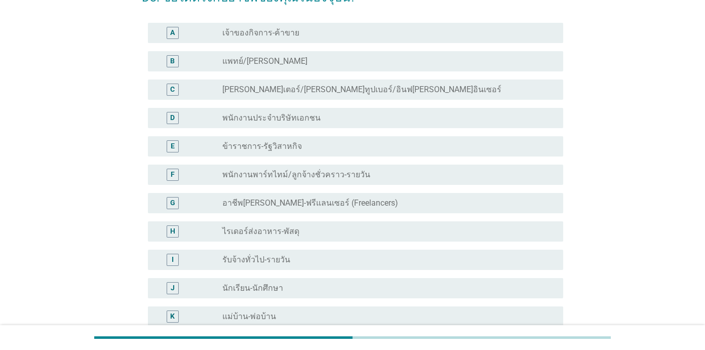
scroll to position [51, 0]
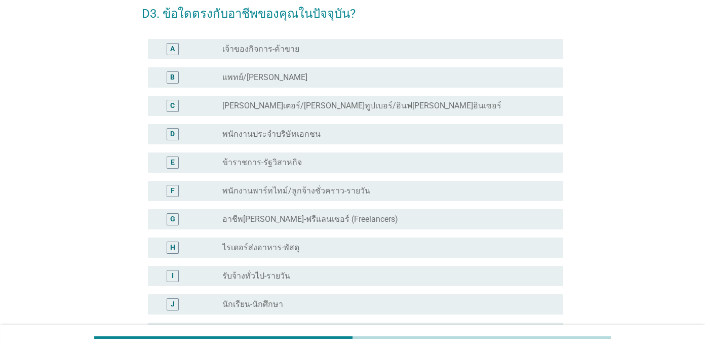
click at [292, 131] on label "พนักงานประจำบริษัทเอกชน" at bounding box center [271, 134] width 98 height 10
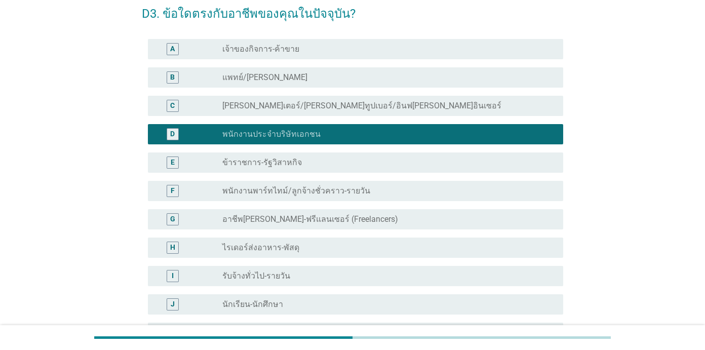
scroll to position [253, 0]
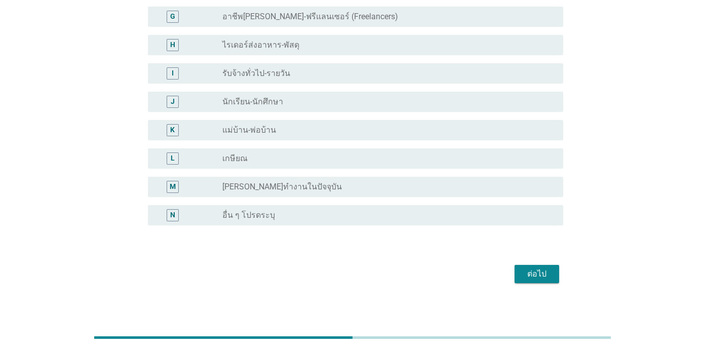
click at [502, 279] on div "ต่อไป" at bounding box center [537, 274] width 28 height 12
